Goal: Contribute content: Contribute content

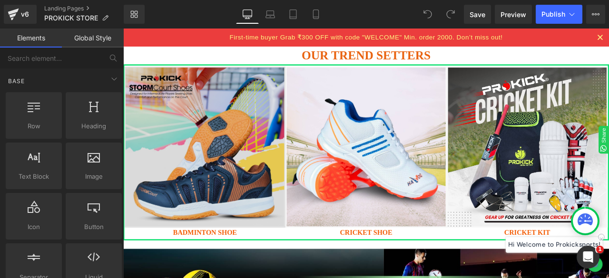
scroll to position [48, 0]
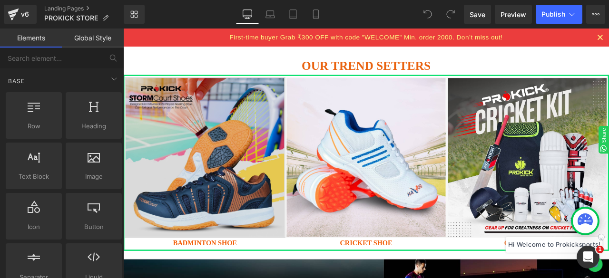
click at [215, 145] on img at bounding box center [220, 181] width 191 height 191
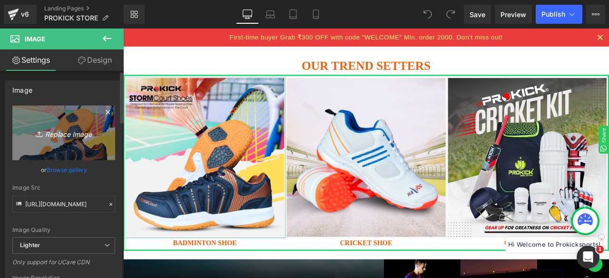
click at [64, 136] on icon "Replace Image" at bounding box center [64, 133] width 76 height 12
click at [67, 134] on icon "Replace Image" at bounding box center [64, 133] width 76 height 12
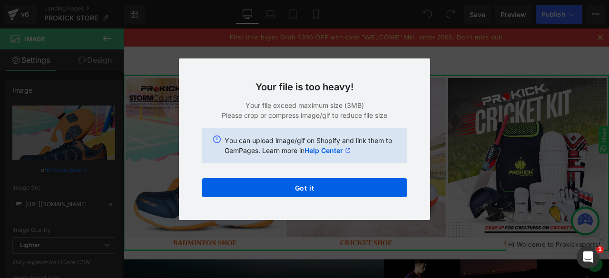
click at [461, 64] on div "Back to Library Insert Your file is too heavy! Your file exceed maximum size (3…" at bounding box center [304, 139] width 609 height 278
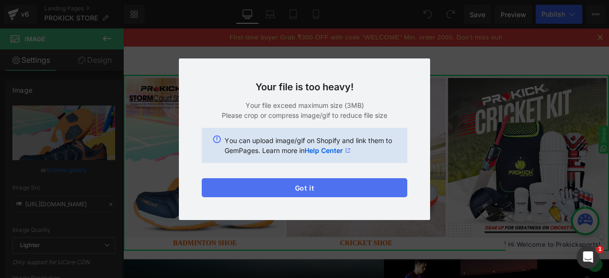
click at [312, 186] on button "Got it" at bounding box center [304, 187] width 205 height 19
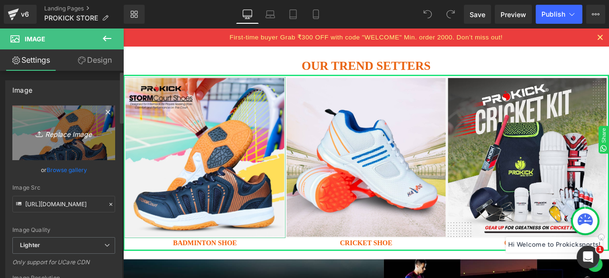
click at [69, 136] on icon "Replace Image" at bounding box center [64, 133] width 76 height 12
click at [70, 135] on icon "Replace Image" at bounding box center [64, 133] width 76 height 12
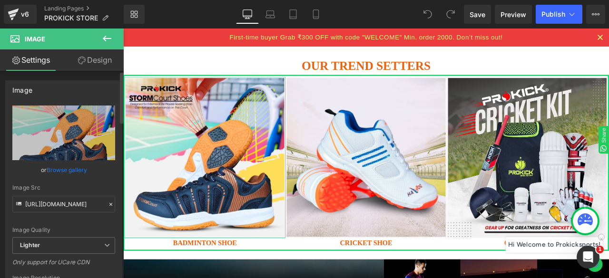
click at [75, 169] on link "Browse gallery" at bounding box center [67, 170] width 40 height 17
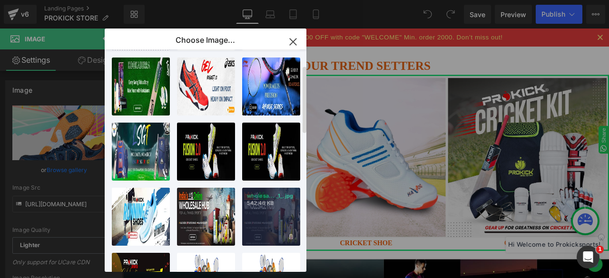
scroll to position [95, 0]
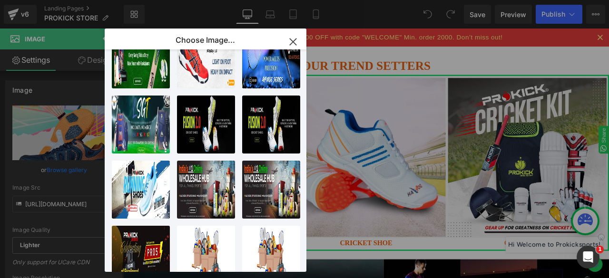
click at [291, 45] on icon "button" at bounding box center [292, 41] width 15 height 15
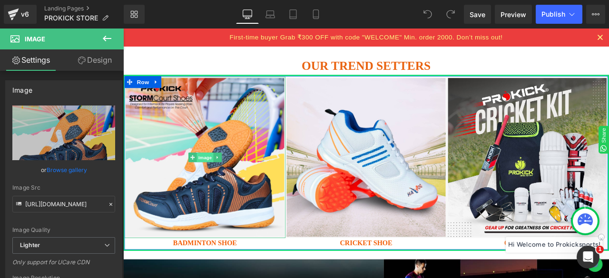
click at [215, 181] on span "Image" at bounding box center [220, 181] width 20 height 11
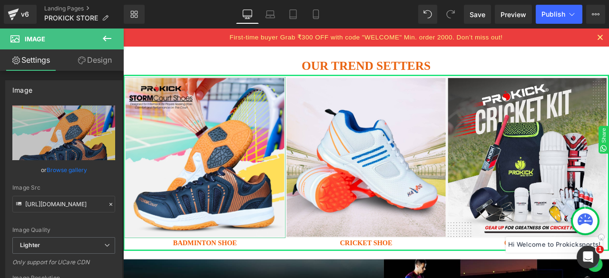
click at [94, 59] on link "Design" at bounding box center [95, 59] width 62 height 21
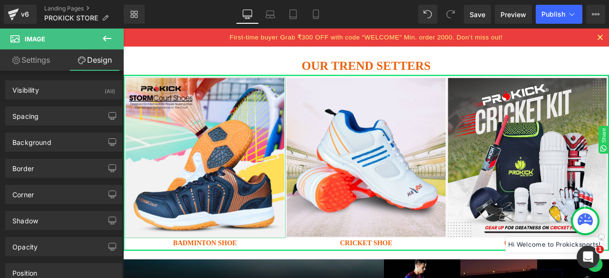
click at [53, 63] on link "Settings" at bounding box center [31, 59] width 62 height 21
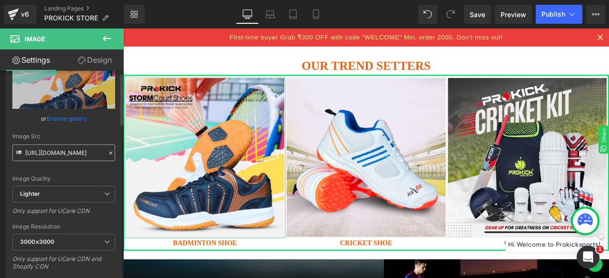
scroll to position [143, 0]
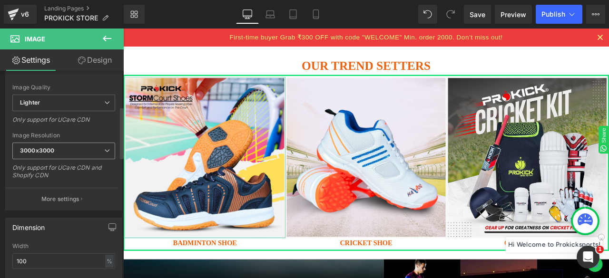
click at [72, 151] on span "3000x3000" at bounding box center [63, 151] width 103 height 17
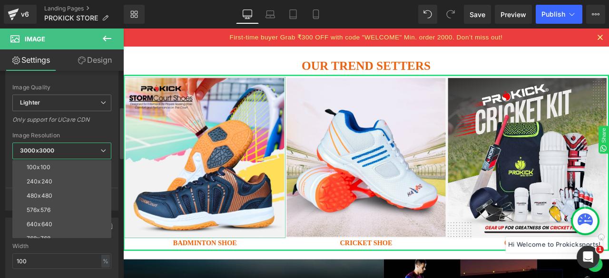
click at [72, 151] on span "3000x3000" at bounding box center [61, 151] width 99 height 17
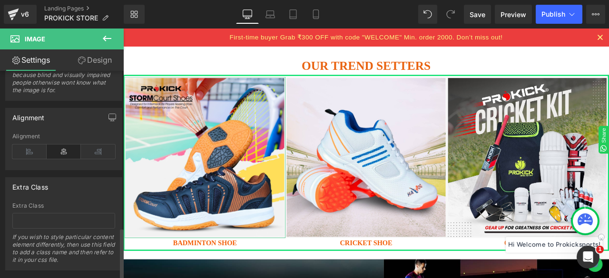
scroll to position [630, 0]
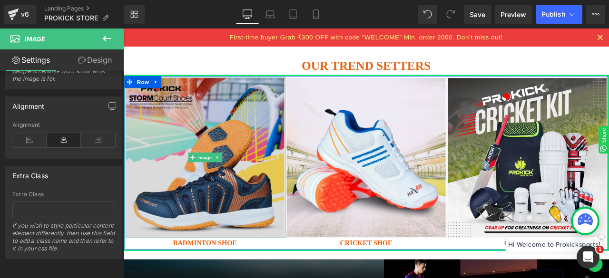
click at [194, 163] on img at bounding box center [220, 181] width 191 height 191
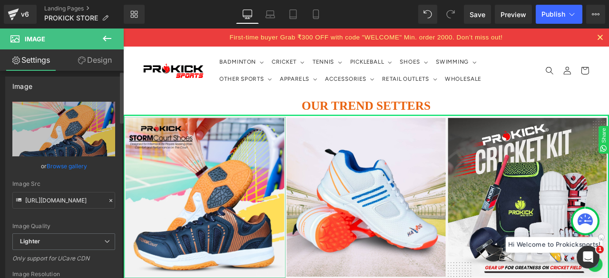
scroll to position [0, 0]
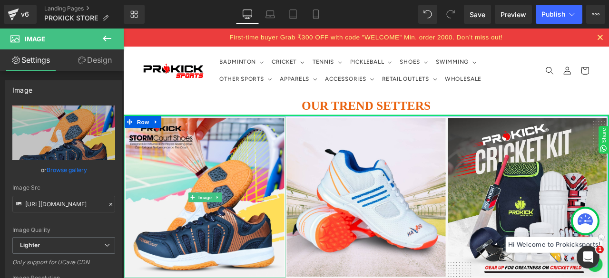
click at [231, 248] on img at bounding box center [220, 228] width 191 height 191
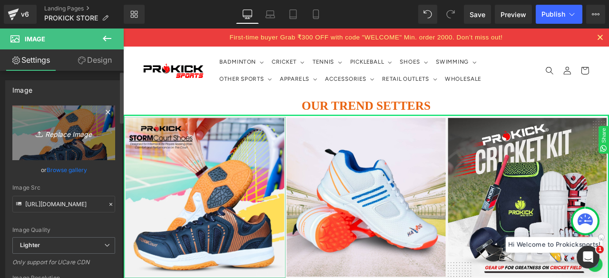
click at [65, 136] on icon "Replace Image" at bounding box center [64, 133] width 76 height 12
type input "C:\fakepath\1.jpg"
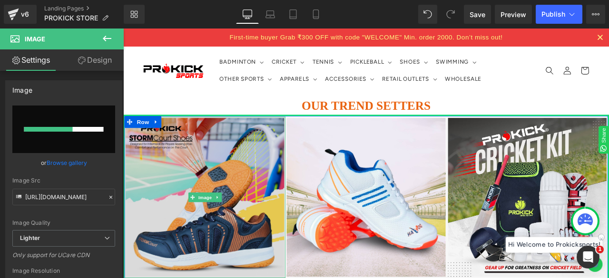
scroll to position [48, 0]
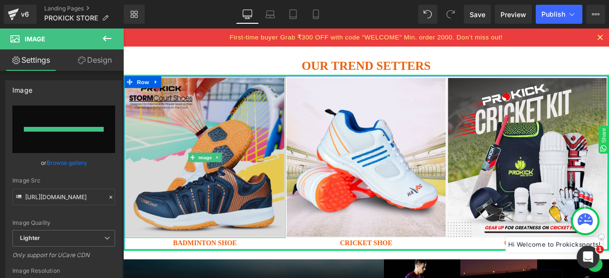
type input "[URL][DOMAIN_NAME]"
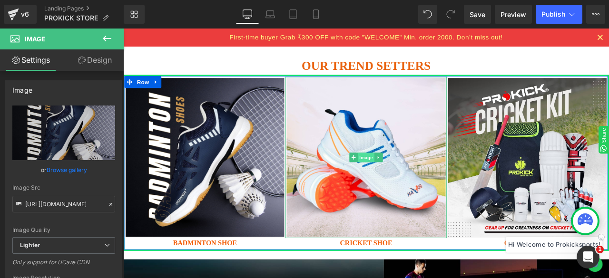
click at [413, 178] on span "Image" at bounding box center [411, 181] width 20 height 11
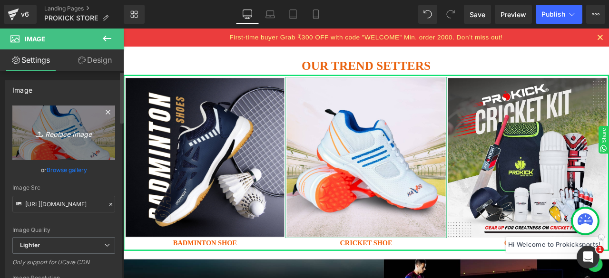
click at [62, 132] on icon "Replace Image" at bounding box center [64, 133] width 76 height 12
type input "C:\fakepath\2.jpg"
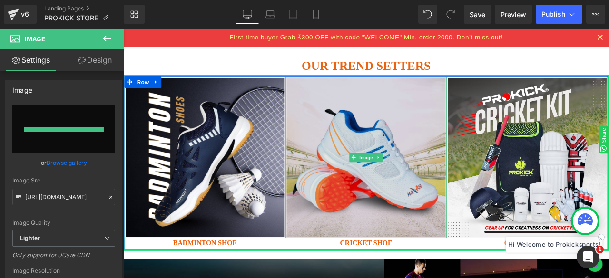
type input "[URL][DOMAIN_NAME]"
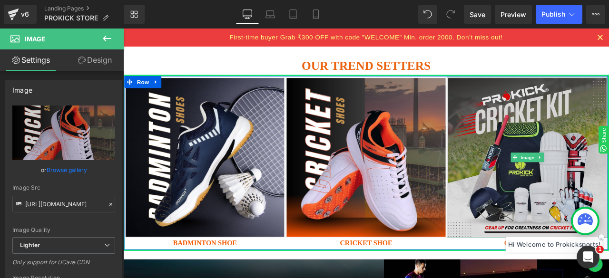
click at [608, 156] on img at bounding box center [602, 181] width 191 height 191
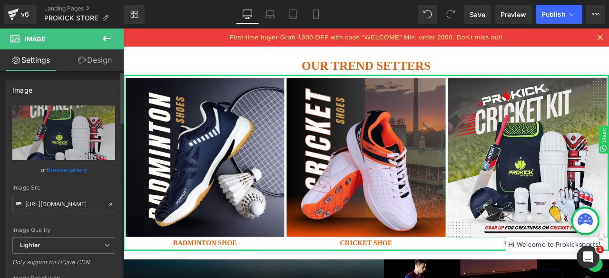
click at [72, 168] on link "Browse gallery" at bounding box center [67, 170] width 40 height 17
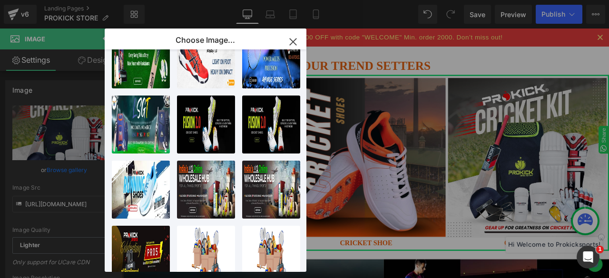
click at [67, 0] on div "Image You are previewing how the will restyle your page. You can not edit Eleme…" at bounding box center [304, 0] width 609 height 0
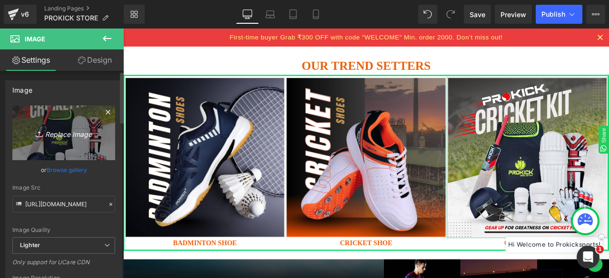
click at [66, 135] on icon "Replace Image" at bounding box center [64, 133] width 76 height 12
type input "C:\fakepath\3.jpg"
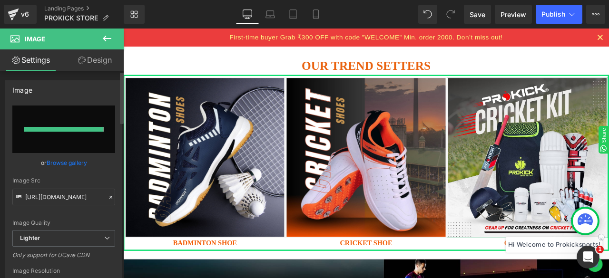
type input "[URL][DOMAIN_NAME]"
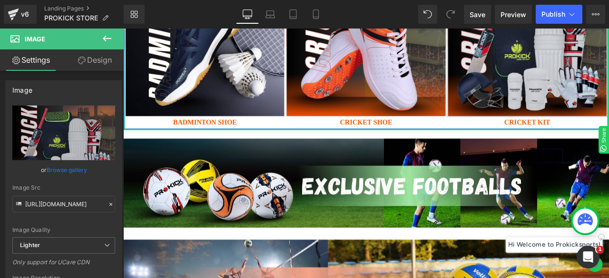
scroll to position [95, 0]
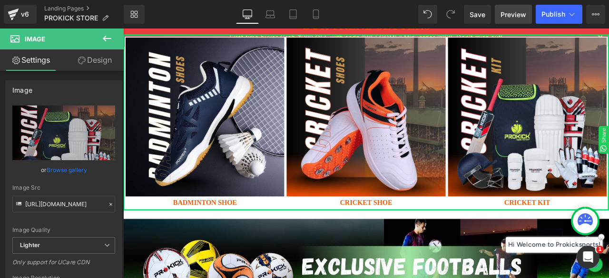
click at [507, 14] on span "Preview" at bounding box center [513, 15] width 26 height 10
click at [475, 12] on span "Save" at bounding box center [477, 15] width 16 height 10
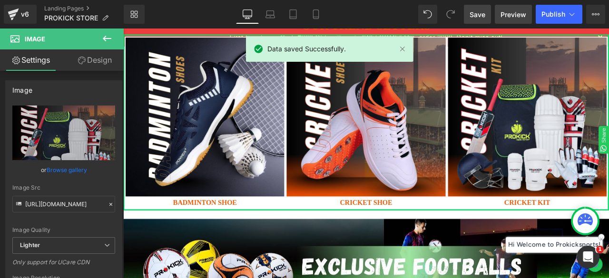
click at [511, 14] on span "Preview" at bounding box center [513, 15] width 26 height 10
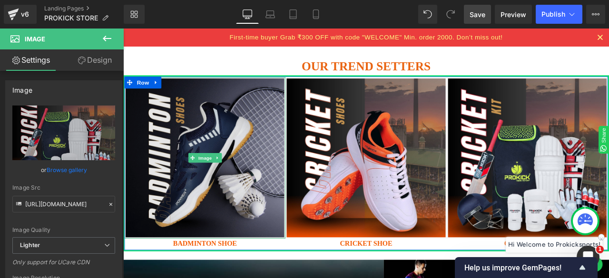
scroll to position [0, 0]
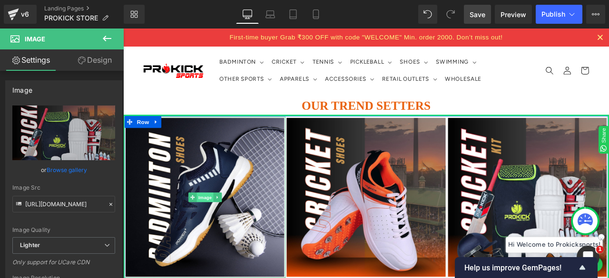
click at [221, 231] on span "Image" at bounding box center [220, 228] width 20 height 11
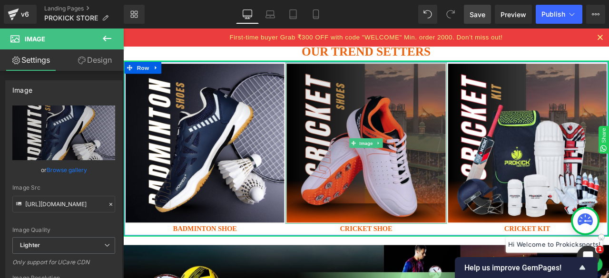
scroll to position [95, 0]
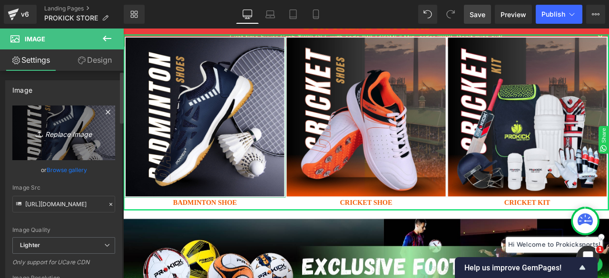
click at [65, 135] on icon "Replace Image" at bounding box center [64, 133] width 76 height 12
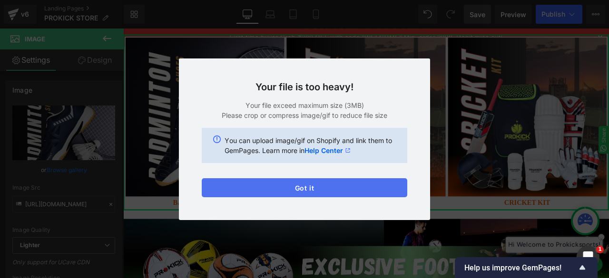
click at [372, 190] on button "Got it" at bounding box center [304, 187] width 205 height 19
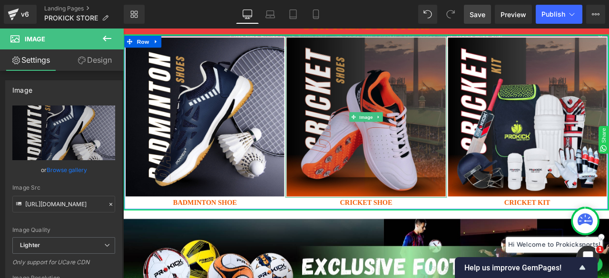
click at [425, 162] on img at bounding box center [410, 133] width 191 height 191
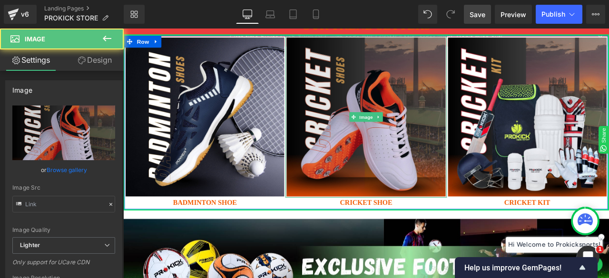
type input "[URL][DOMAIN_NAME]"
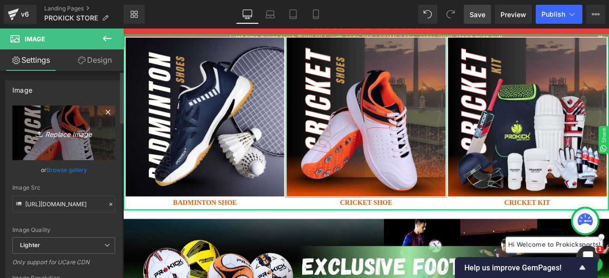
click at [67, 135] on icon "Replace Image" at bounding box center [64, 133] width 76 height 12
type input "C:\fakepath\2.svg"
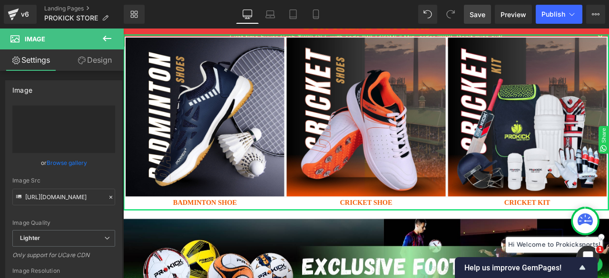
type input "[URL][DOMAIN_NAME]"
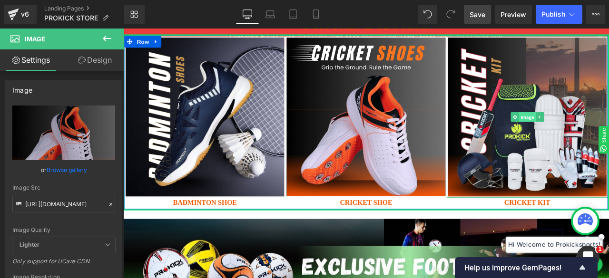
click at [603, 131] on span "Image" at bounding box center [602, 133] width 20 height 11
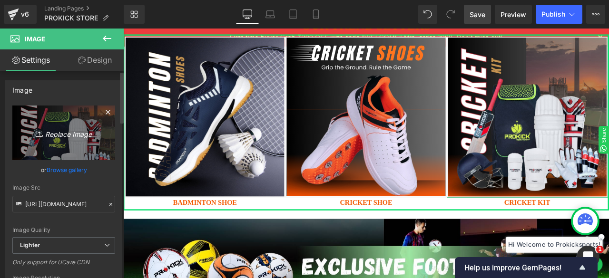
click at [65, 130] on icon "Replace Image" at bounding box center [64, 133] width 76 height 12
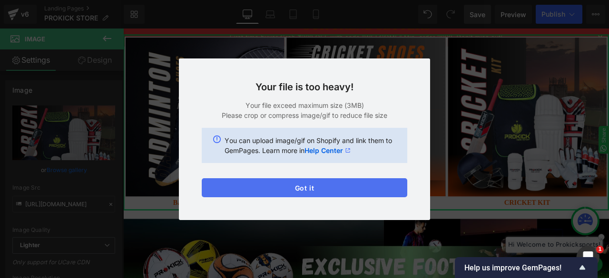
click at [304, 185] on button "Got it" at bounding box center [304, 187] width 205 height 19
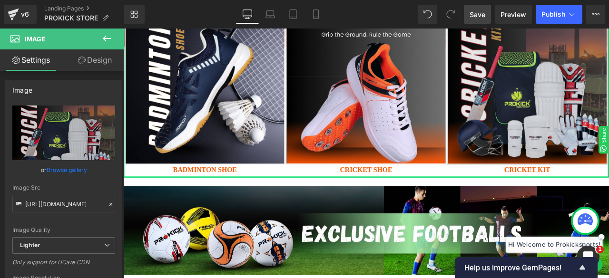
scroll to position [143, 0]
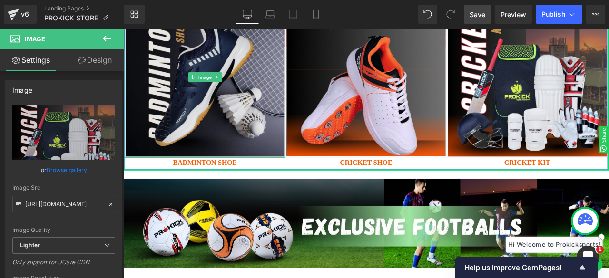
click at [229, 107] on img at bounding box center [220, 85] width 191 height 191
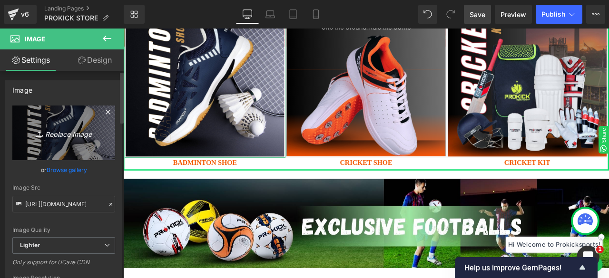
click at [69, 136] on icon "Replace Image" at bounding box center [64, 133] width 76 height 12
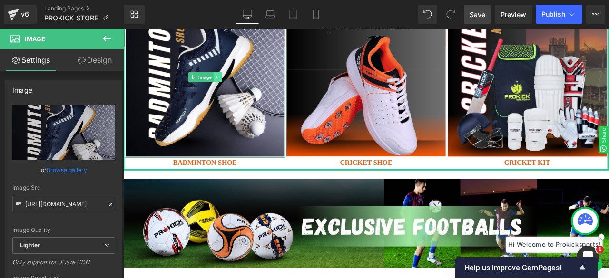
click at [230, 85] on link at bounding box center [235, 85] width 10 height 11
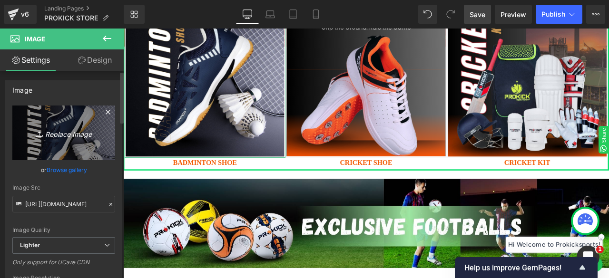
click at [79, 128] on icon "Replace Image" at bounding box center [64, 133] width 76 height 12
type input "C:\fakepath\1.jpg"
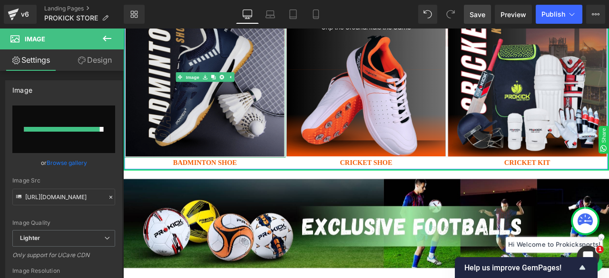
type input "[URL][DOMAIN_NAME]"
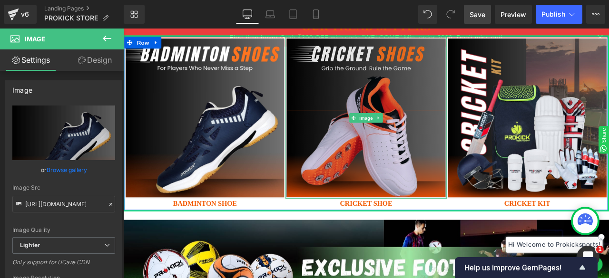
scroll to position [48, 0]
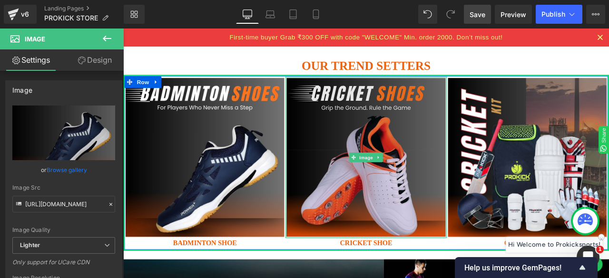
click at [449, 163] on img at bounding box center [410, 181] width 191 height 191
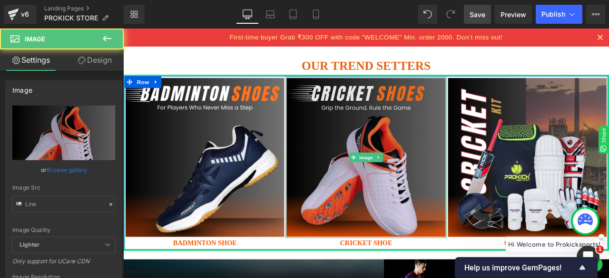
type input "[URL][DOMAIN_NAME]"
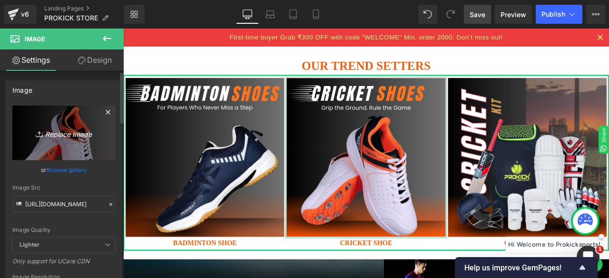
click at [70, 135] on icon "Replace Image" at bounding box center [64, 133] width 76 height 12
type input "C:\fakepath\2.jpg"
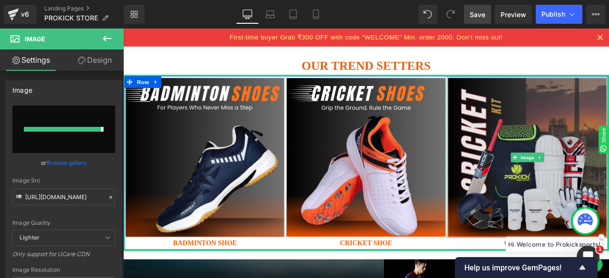
type input "[URL][DOMAIN_NAME]"
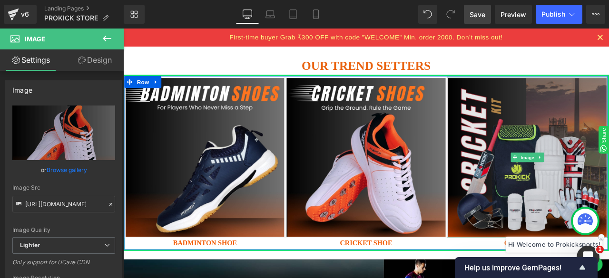
click at [608, 151] on img at bounding box center [602, 181] width 191 height 191
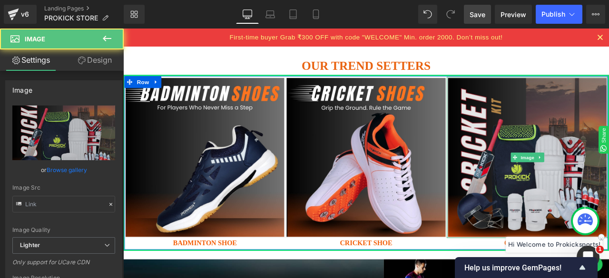
type input "[URL][DOMAIN_NAME]"
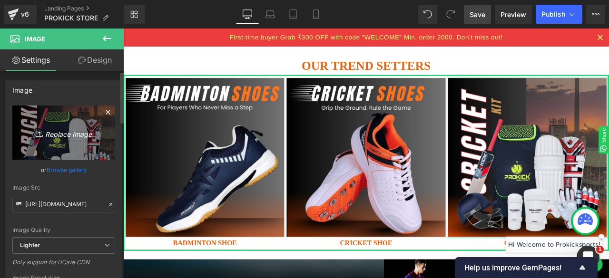
click at [53, 134] on icon "Replace Image" at bounding box center [64, 133] width 76 height 12
type input "C:\fakepath\3.jpg"
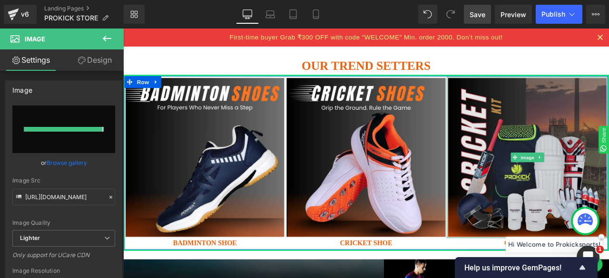
type input "[URL][DOMAIN_NAME]"
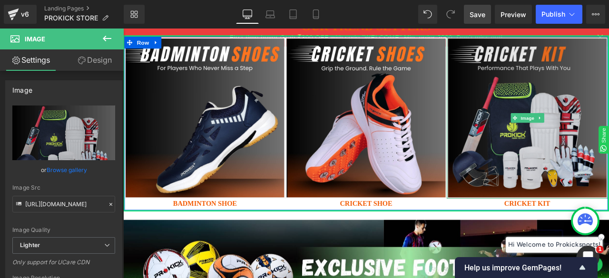
scroll to position [95, 0]
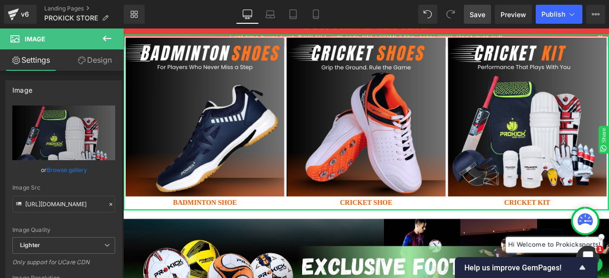
click at [486, 20] on link "Save" at bounding box center [477, 14] width 27 height 19
click at [555, 14] on span "Publish" at bounding box center [553, 14] width 24 height 8
click at [477, 16] on span "Save" at bounding box center [477, 15] width 16 height 10
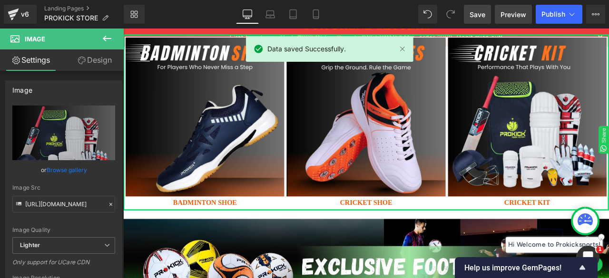
click at [519, 14] on span "Preview" at bounding box center [513, 15] width 26 height 10
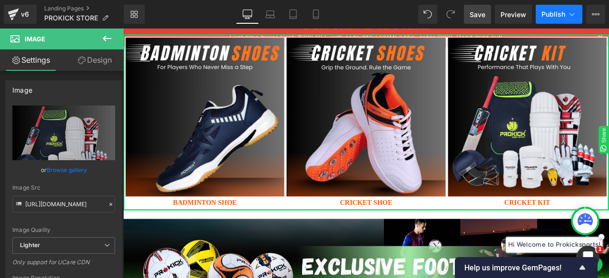
click at [559, 11] on span "Publish" at bounding box center [553, 14] width 24 height 8
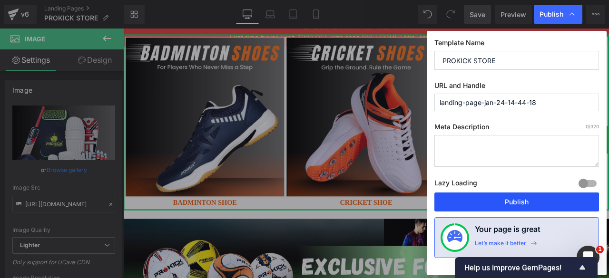
click at [505, 198] on button "Publish" at bounding box center [516, 202] width 165 height 19
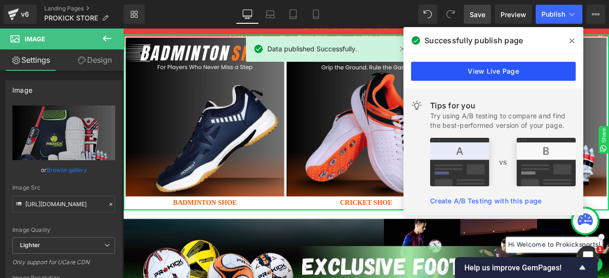
click at [502, 69] on link "View Live Page" at bounding box center [493, 71] width 165 height 19
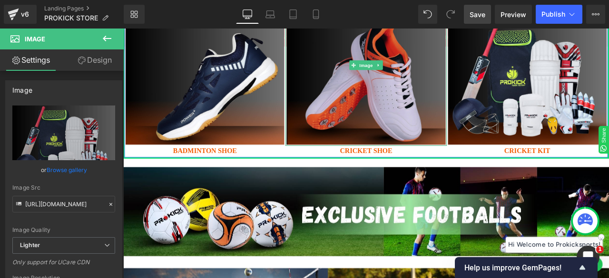
scroll to position [190, 0]
